Goal: Use online tool/utility: Utilize a website feature to perform a specific function

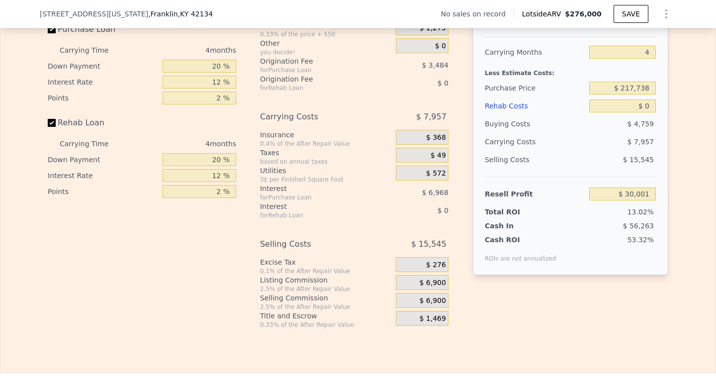
scroll to position [1447, 0]
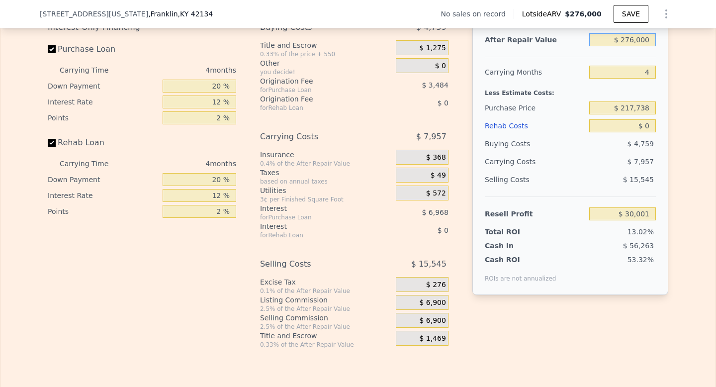
click at [629, 46] on input "$ 276,000" at bounding box center [622, 39] width 67 height 13
type input "$ 250,000"
type input "$ 5,448"
type input "$ 250,000"
click at [644, 132] on input "$ 0" at bounding box center [622, 125] width 67 height 13
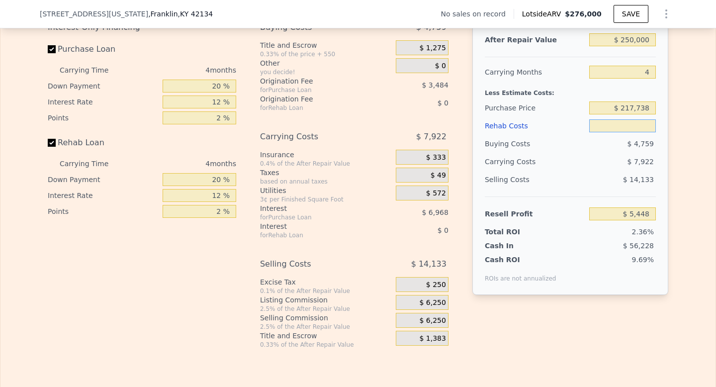
type input "$ 1"
type input "$ 5,447"
type input "$ 1,600"
type input "$ 5,432"
type input "$ 1,600,000"
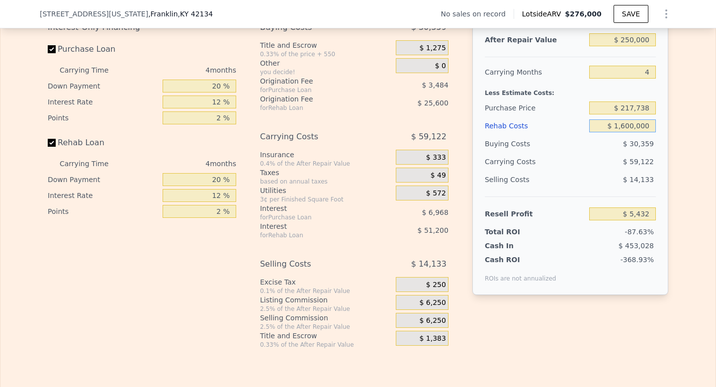
type input "-$ 1,671,352"
type input "$ 160,000"
type input "-$ 162,232"
type input "$ 160,000"
click at [656, 152] on div "After Repair Value $ 250,000 Carrying Months 4 Less Estimate Costs: Purchase Pr…" at bounding box center [571, 156] width 196 height 277
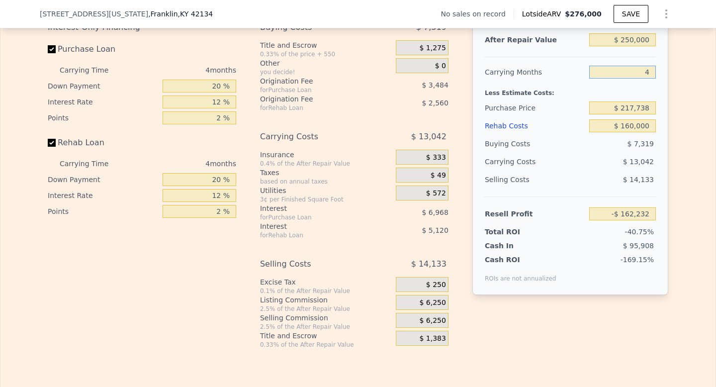
drag, startPoint x: 645, startPoint y: 88, endPoint x: 637, endPoint y: 88, distance: 8.0
click at [637, 79] on input "4" at bounding box center [622, 72] width 67 height 13
type input "7"
type input "-$ 172,015"
type input "7"
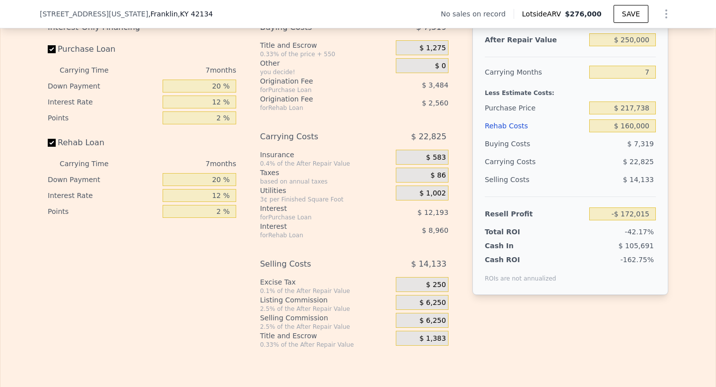
click at [566, 189] on div "Selling Costs" at bounding box center [535, 180] width 100 height 18
drag, startPoint x: 647, startPoint y: 122, endPoint x: 621, endPoint y: 122, distance: 26.4
click at [621, 114] on input "$ 217,738" at bounding box center [622, 107] width 67 height 13
type input "$ 50,000"
click at [569, 153] on div "Buying Costs" at bounding box center [535, 144] width 100 height 18
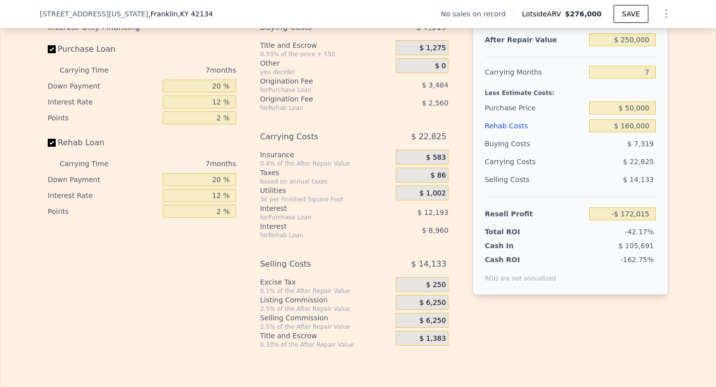
type input "$ 8,359"
drag, startPoint x: 647, startPoint y: 123, endPoint x: 624, endPoint y: 122, distance: 22.9
click at [624, 114] on input "$ 50,000" at bounding box center [622, 107] width 67 height 13
click at [550, 188] on div "Selling Costs" at bounding box center [535, 180] width 100 height 18
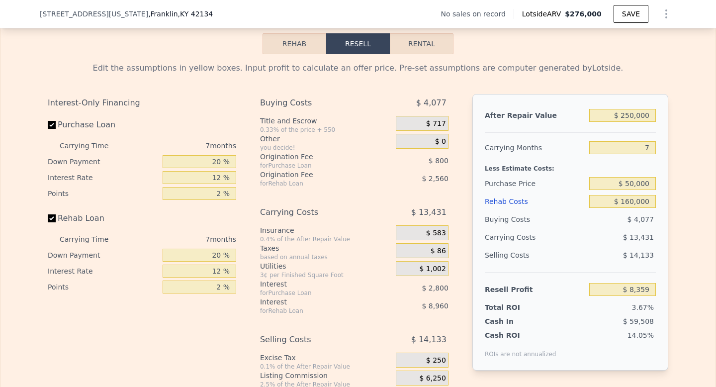
scroll to position [1370, 0]
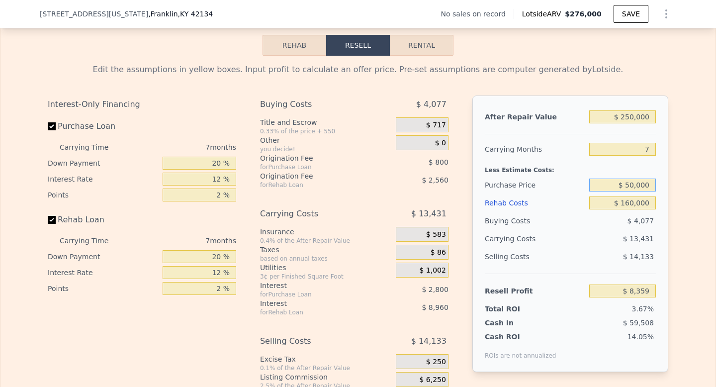
click at [629, 192] on input "$ 50,000" at bounding box center [622, 185] width 67 height 13
type input "$ 60,000"
click at [578, 247] on div "$ 13,431" at bounding box center [603, 239] width 105 height 18
type input "-$ 2,394"
drag, startPoint x: 647, startPoint y: 216, endPoint x: 602, endPoint y: 216, distance: 44.8
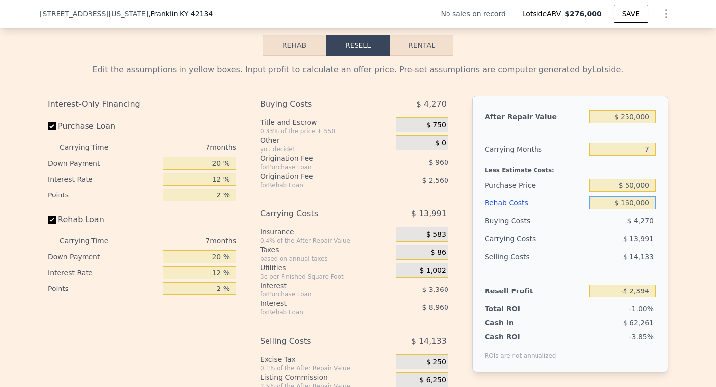
click at [602, 209] on input "$ 160,000" at bounding box center [622, 202] width 67 height 13
click at [571, 289] on div "Resell Profit -$ 2,394" at bounding box center [570, 287] width 171 height 26
click at [567, 248] on div "$ 13,991" at bounding box center [603, 239] width 105 height 18
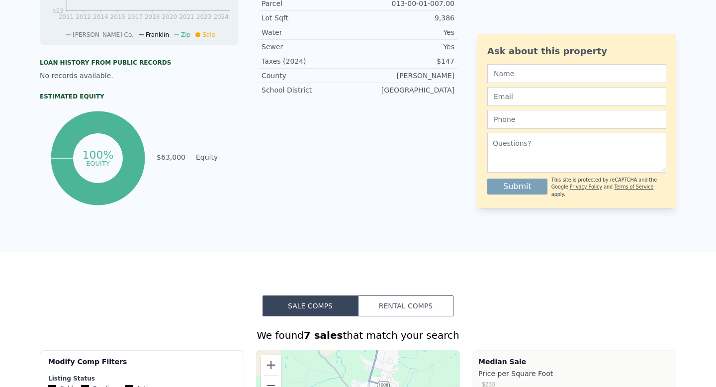
scroll to position [0, 0]
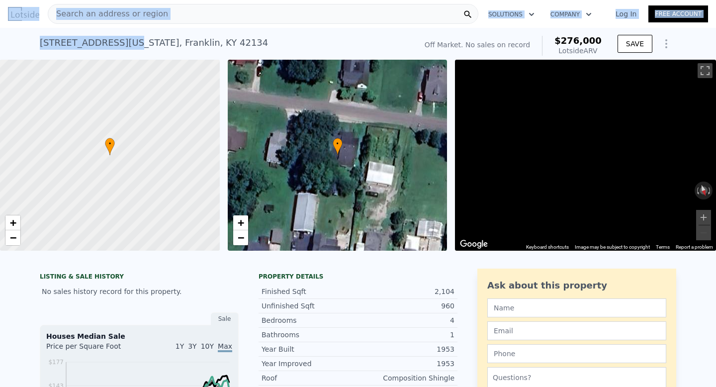
drag, startPoint x: 124, startPoint y: 40, endPoint x: 0, endPoint y: 24, distance: 124.9
click at [74, 42] on div at bounding box center [55, 39] width 111 height 20
click at [121, 42] on div "[STREET_ADDRESS][US_STATE]" at bounding box center [154, 43] width 228 height 14
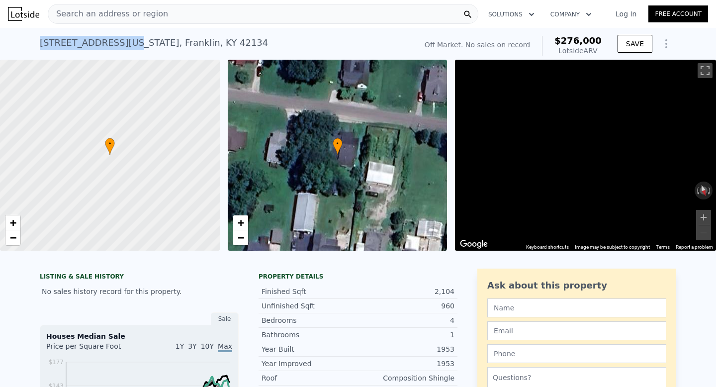
drag, startPoint x: 123, startPoint y: 44, endPoint x: 4, endPoint y: 34, distance: 119.3
click at [4, 34] on div "[STREET_ADDRESS][US_STATE] No sales on record (~ARV $276k ) Off Market. No sale…" at bounding box center [358, 44] width 716 height 32
copy div "[STREET_ADDRESS][US_STATE]"
